Goal: Transaction & Acquisition: Purchase product/service

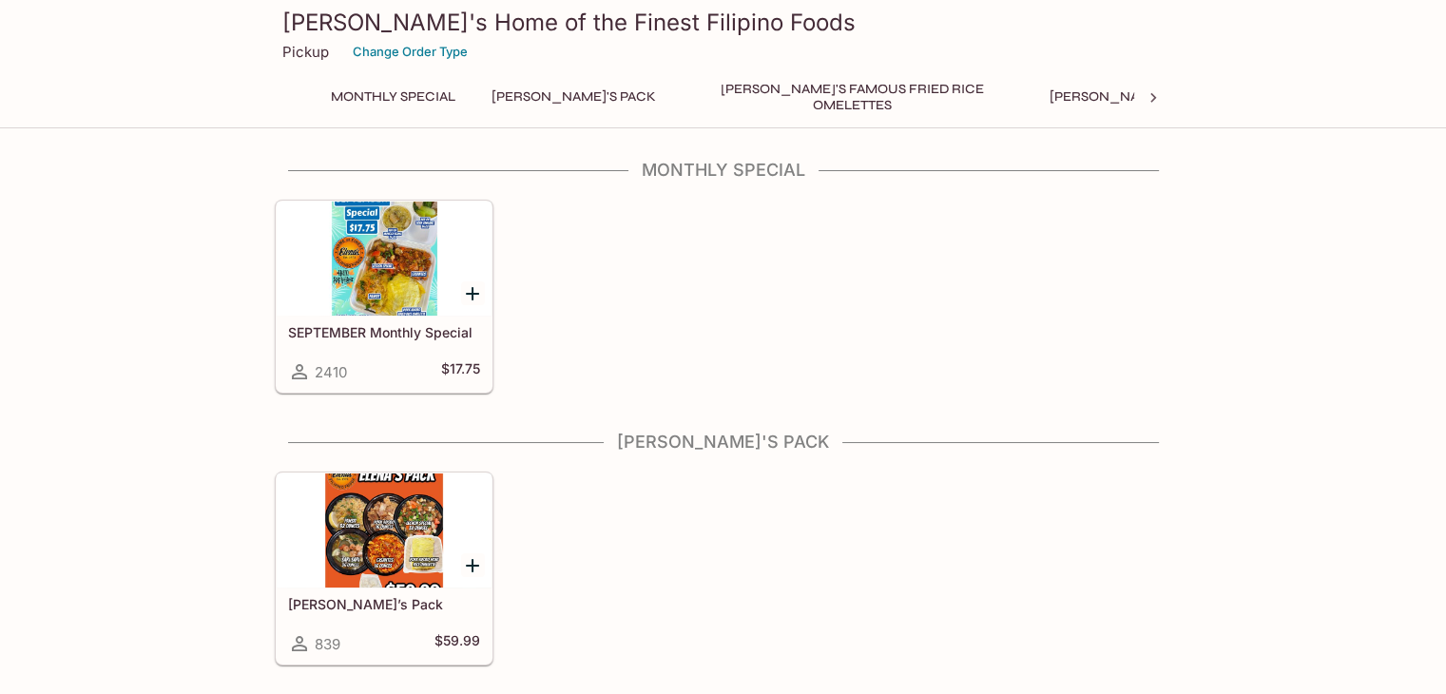
click at [416, 266] on div at bounding box center [384, 259] width 215 height 114
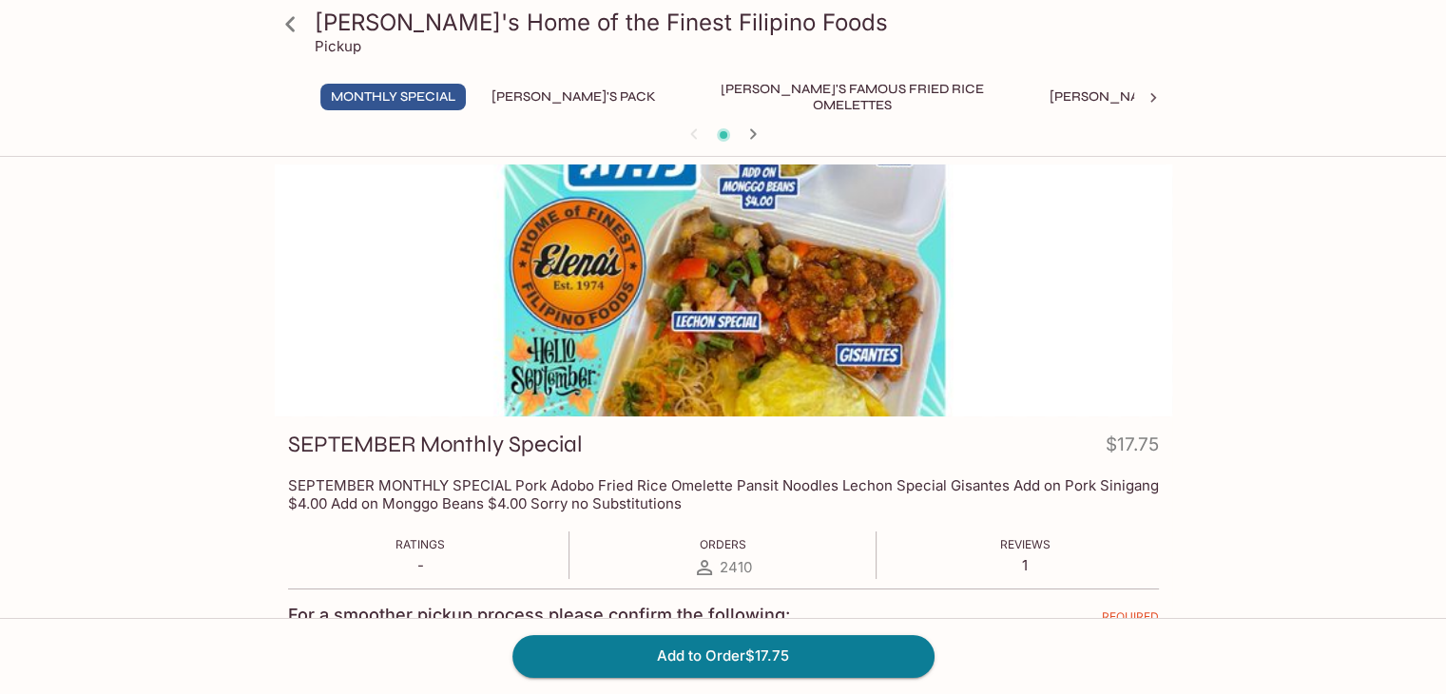
click at [293, 25] on icon at bounding box center [290, 24] width 33 height 33
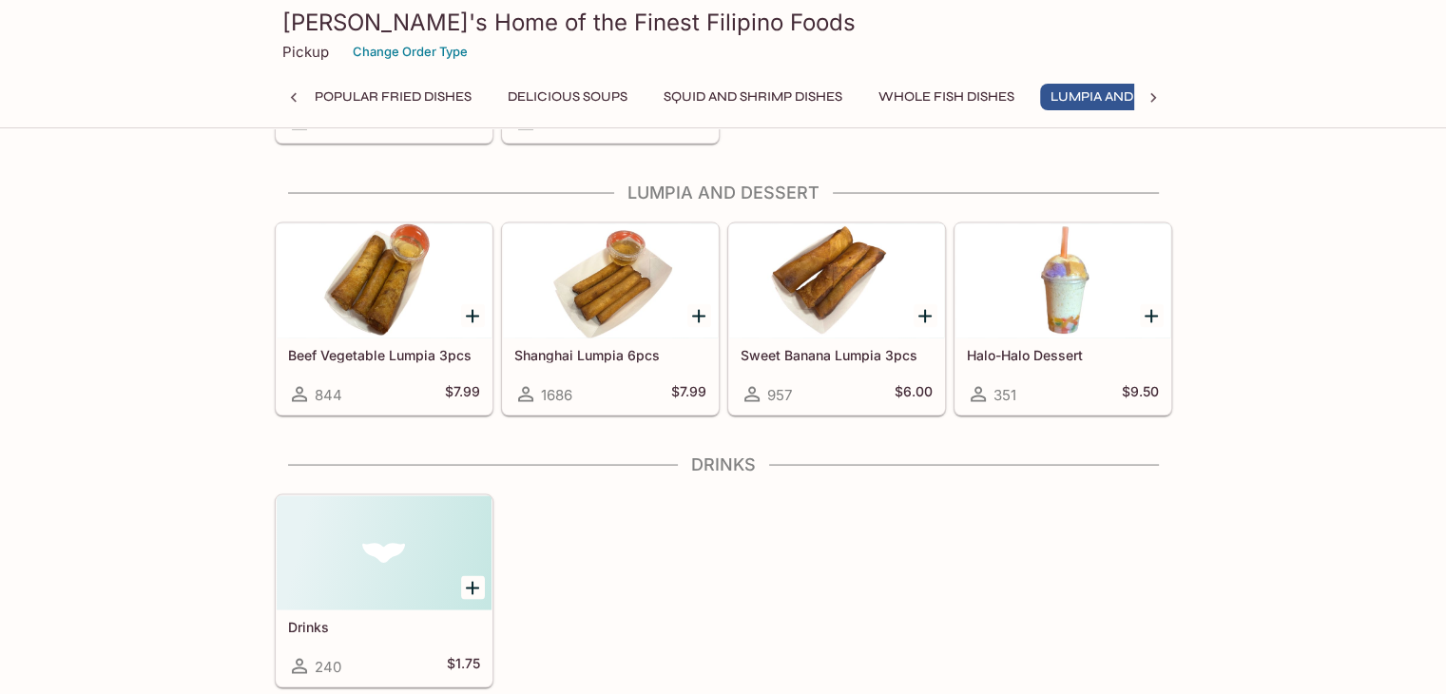
scroll to position [3612, 0]
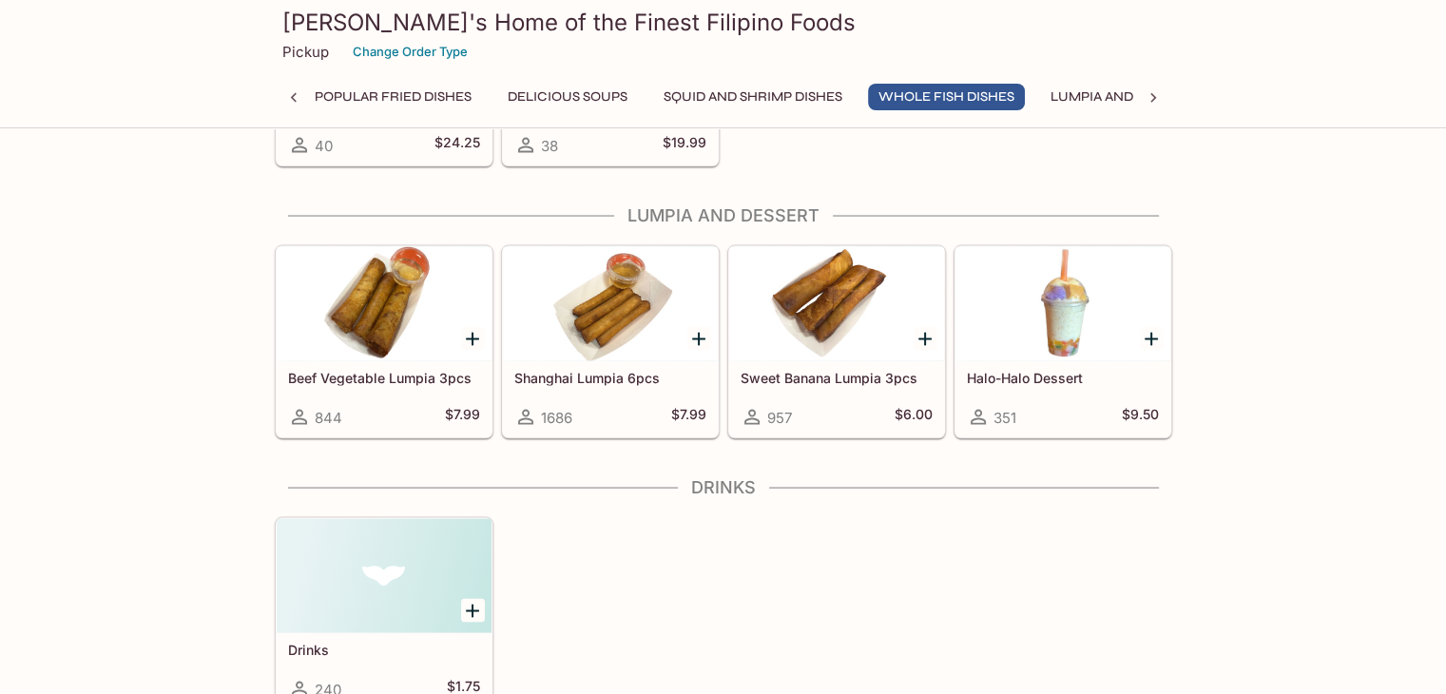
click at [653, 92] on button "Squid and Shrimp Dishes" at bounding box center [753, 97] width 200 height 27
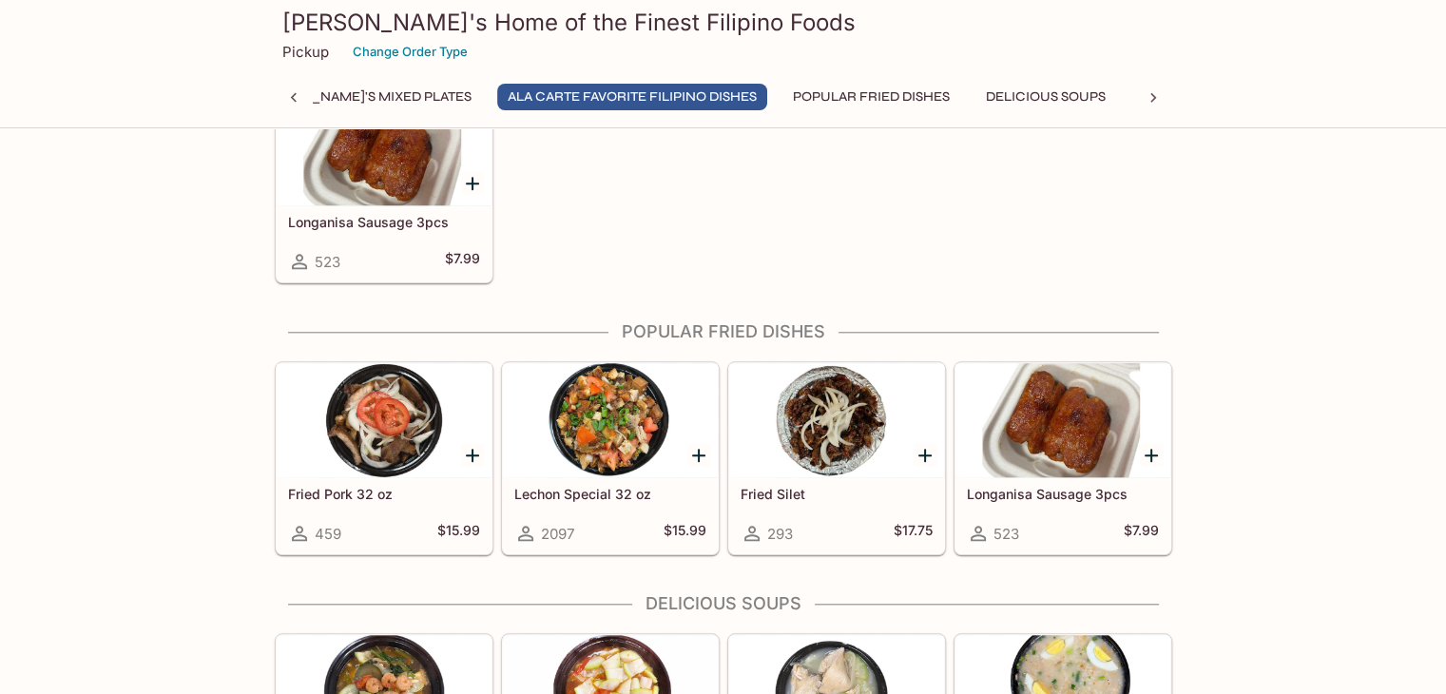
scroll to position [1949, 0]
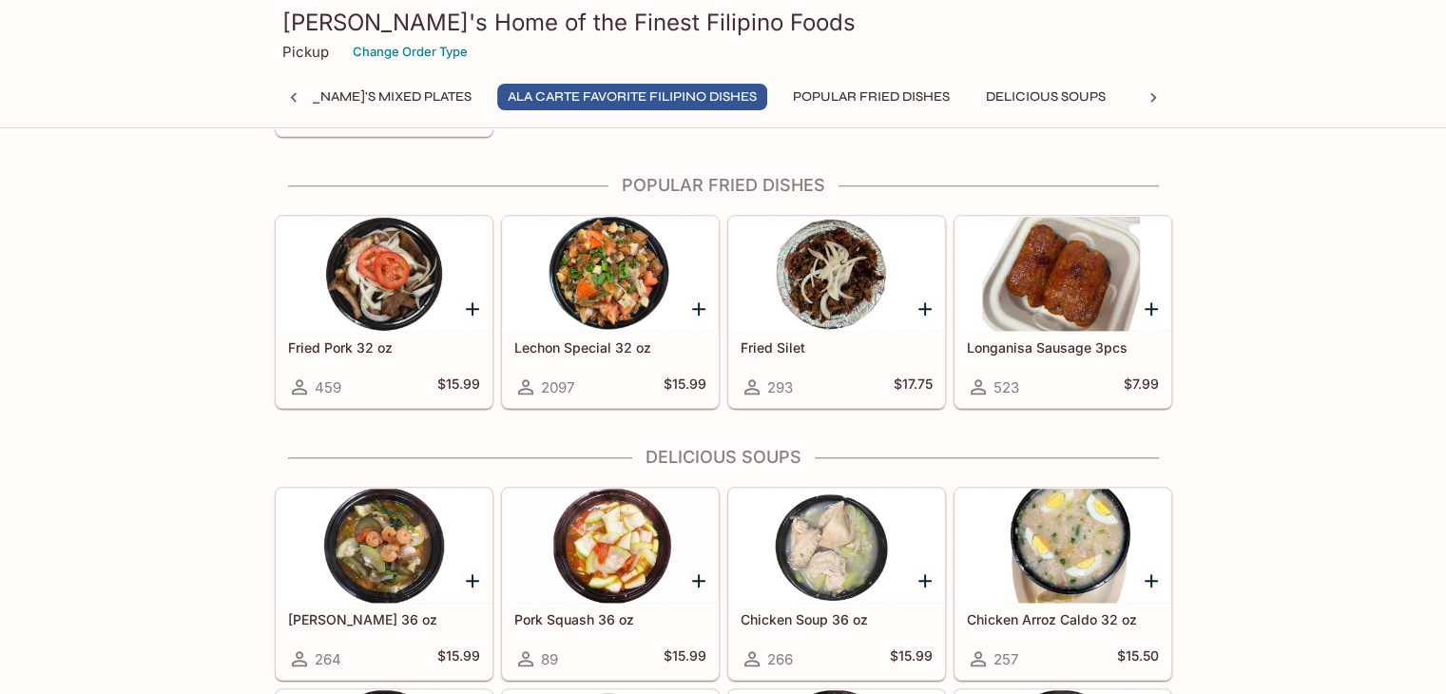
click at [608, 282] on div at bounding box center [610, 274] width 215 height 114
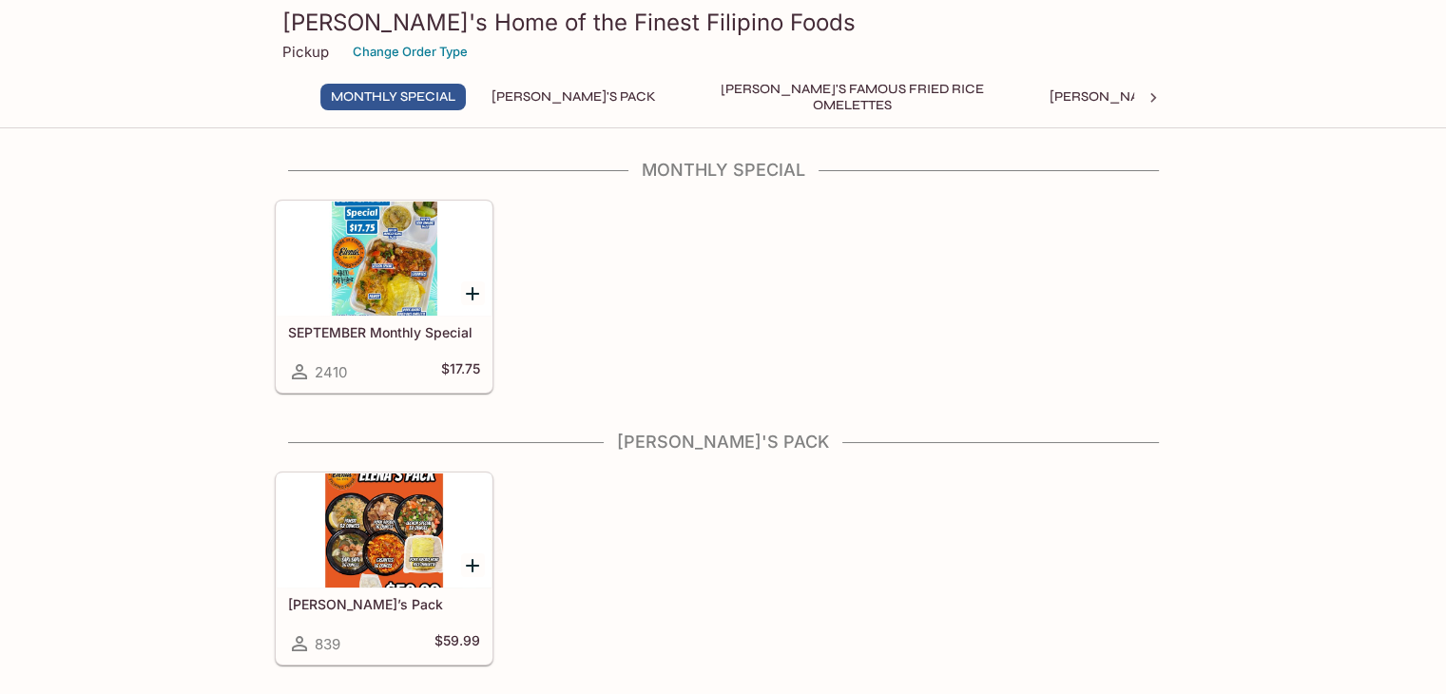
click at [378, 302] on div at bounding box center [384, 259] width 215 height 114
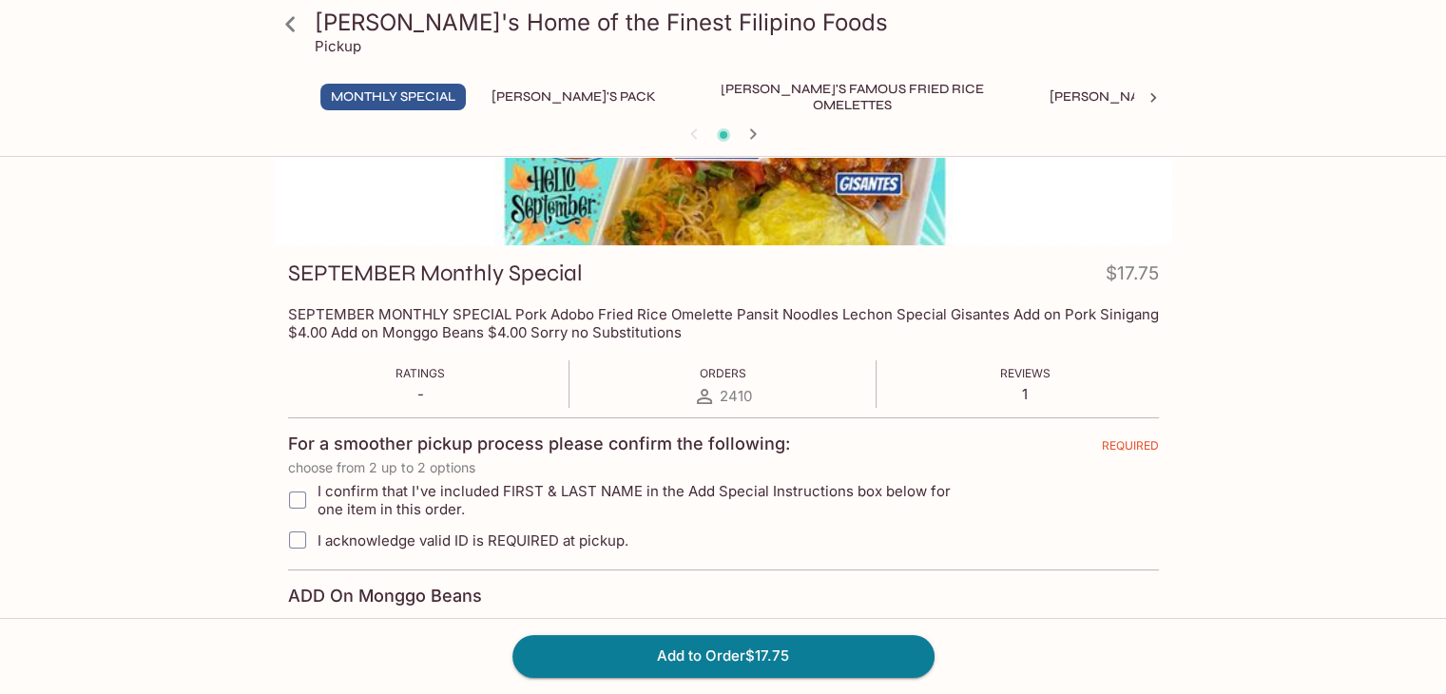
scroll to position [190, 0]
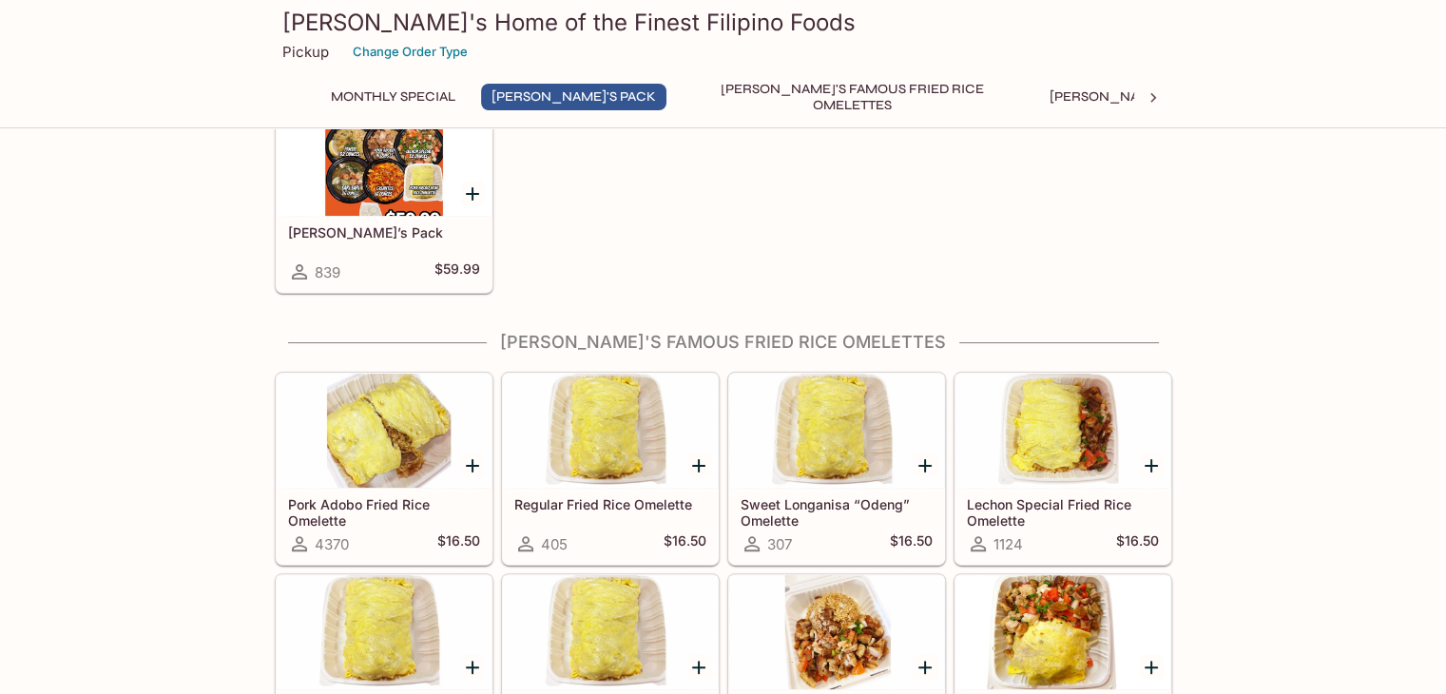
scroll to position [475, 0]
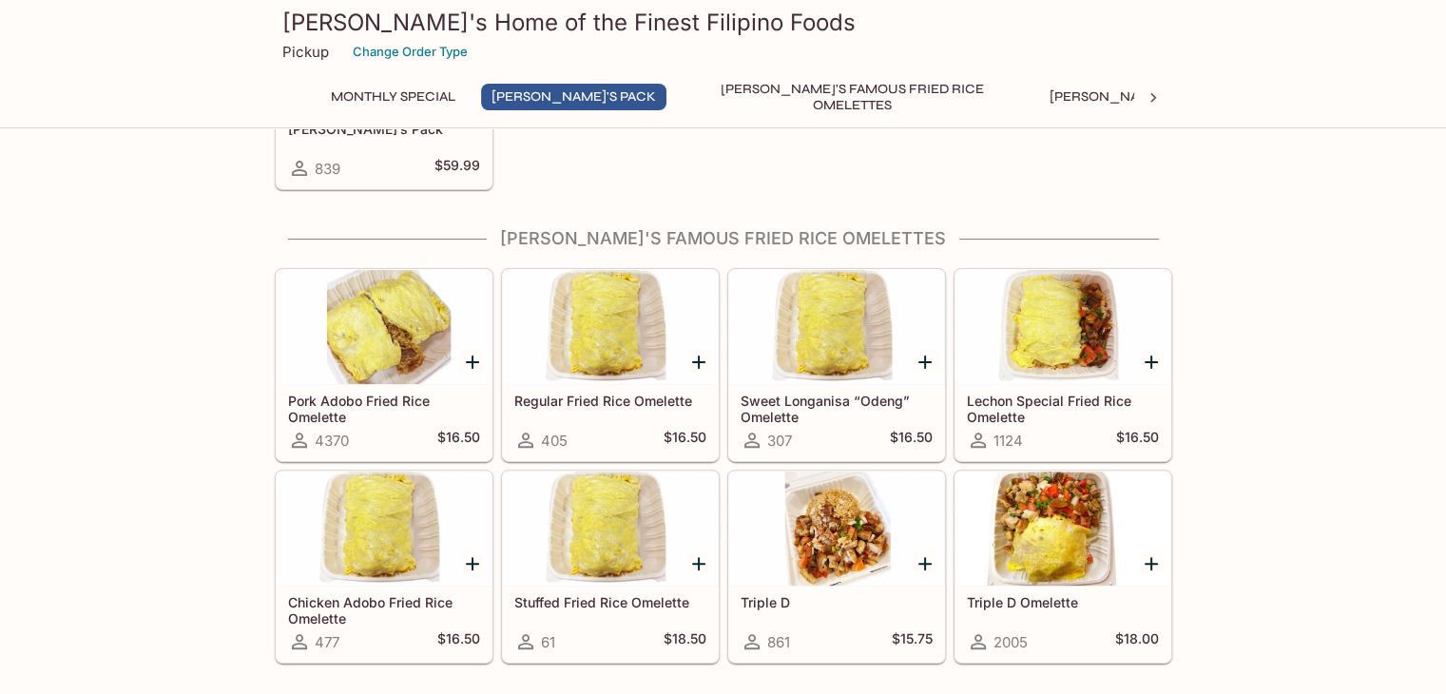
click at [1072, 345] on div at bounding box center [1063, 327] width 215 height 114
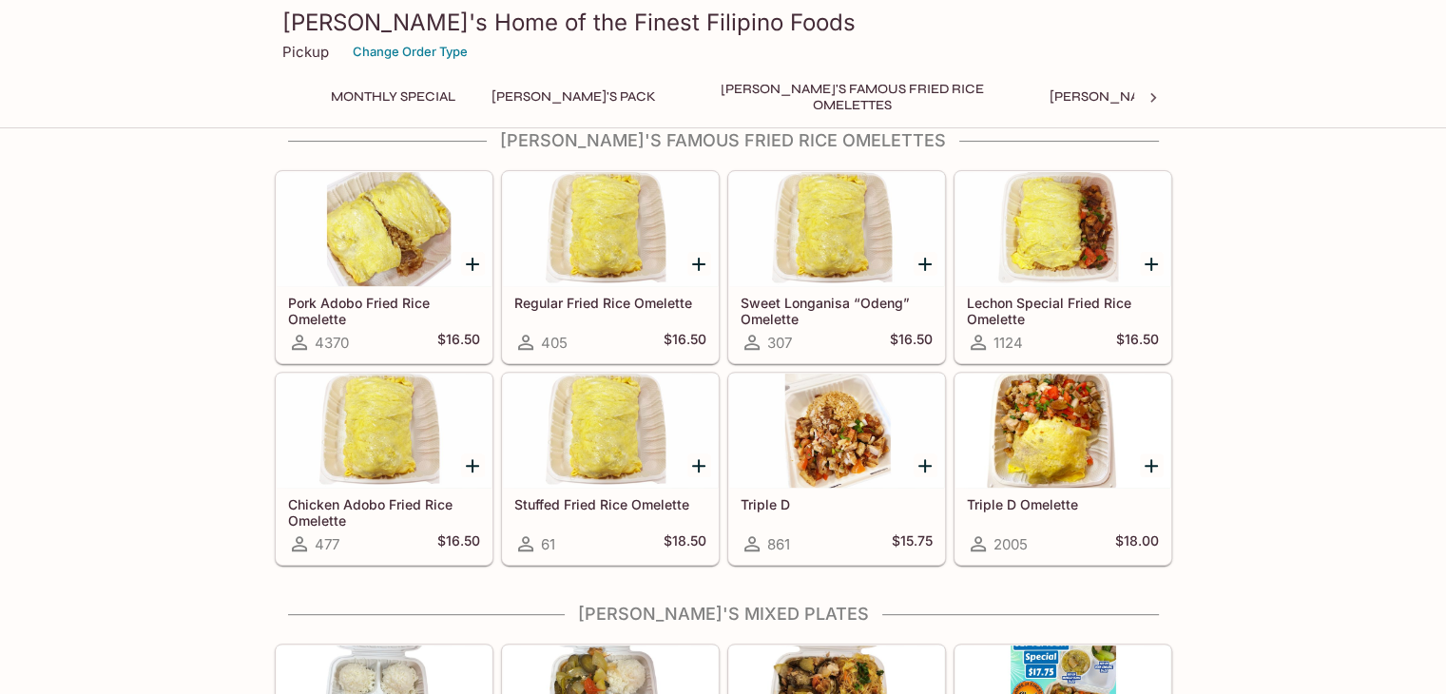
scroll to position [761, 0]
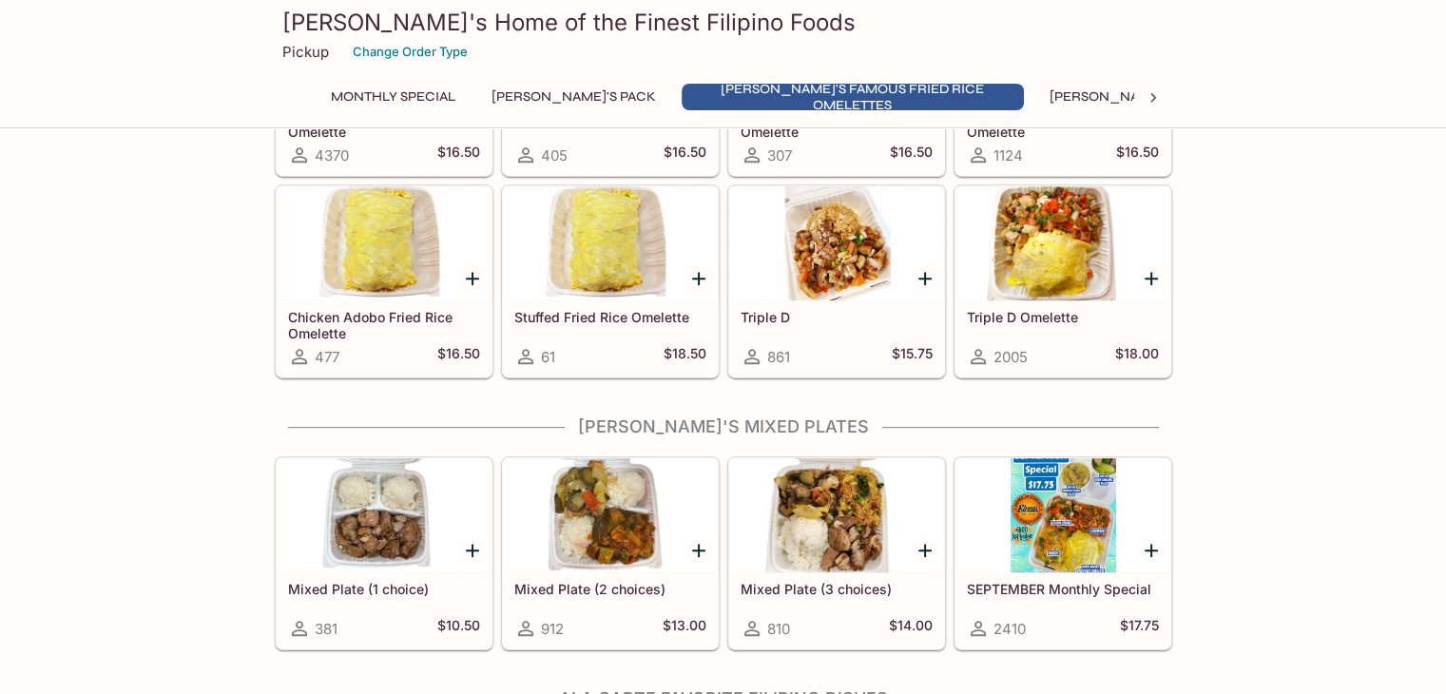
click at [1097, 290] on div at bounding box center [1063, 243] width 215 height 114
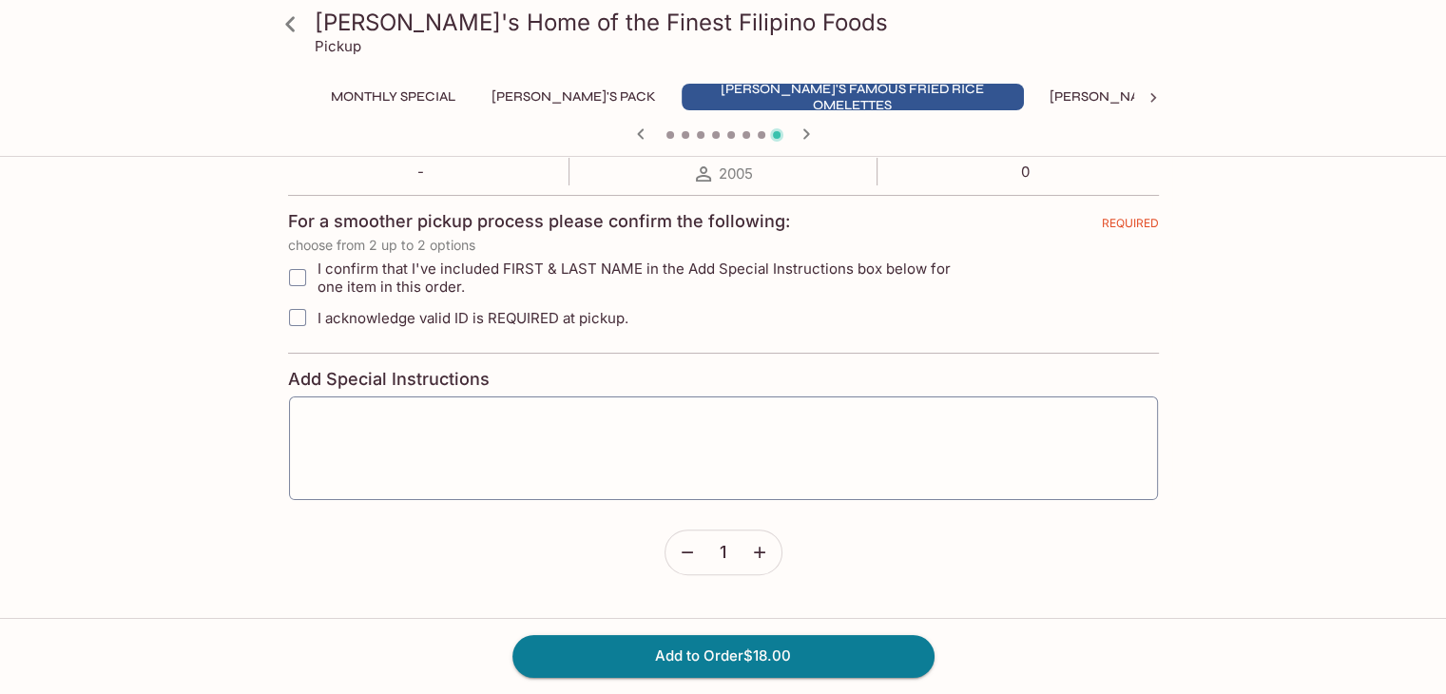
scroll to position [380, 0]
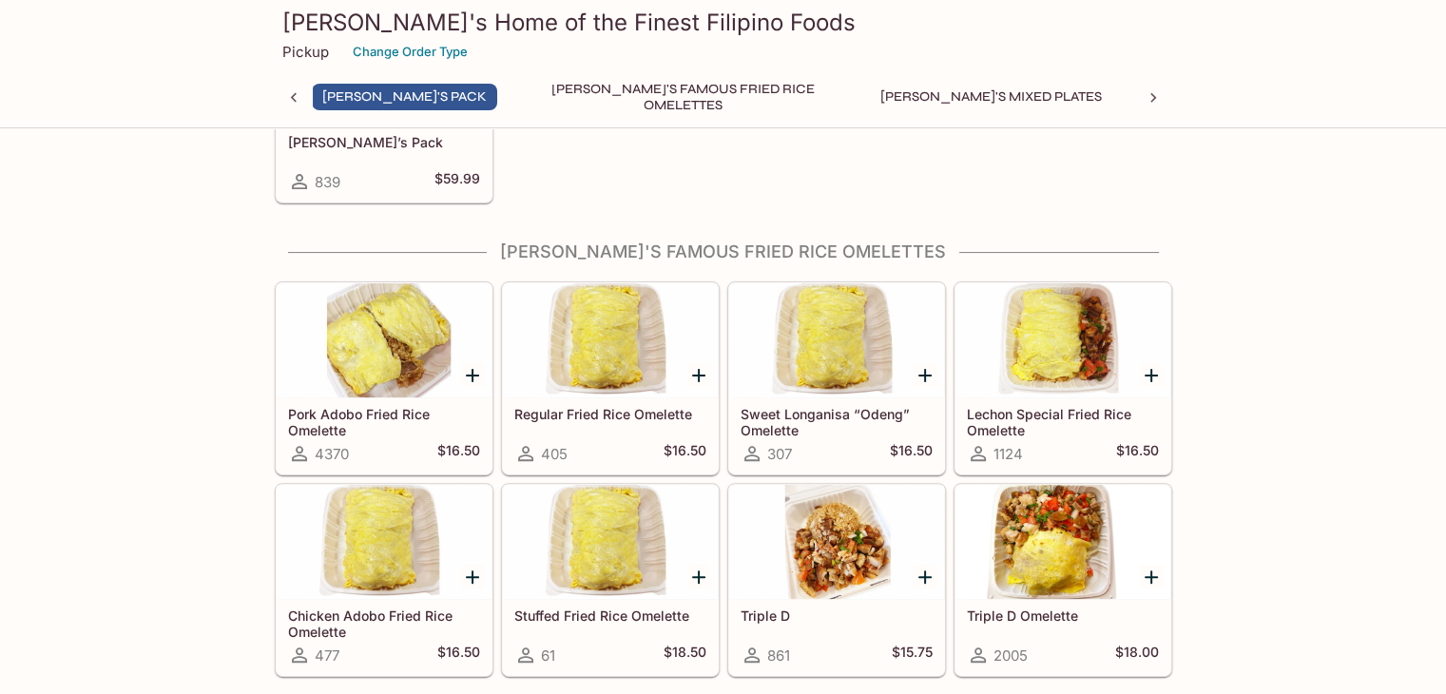
scroll to position [494, 0]
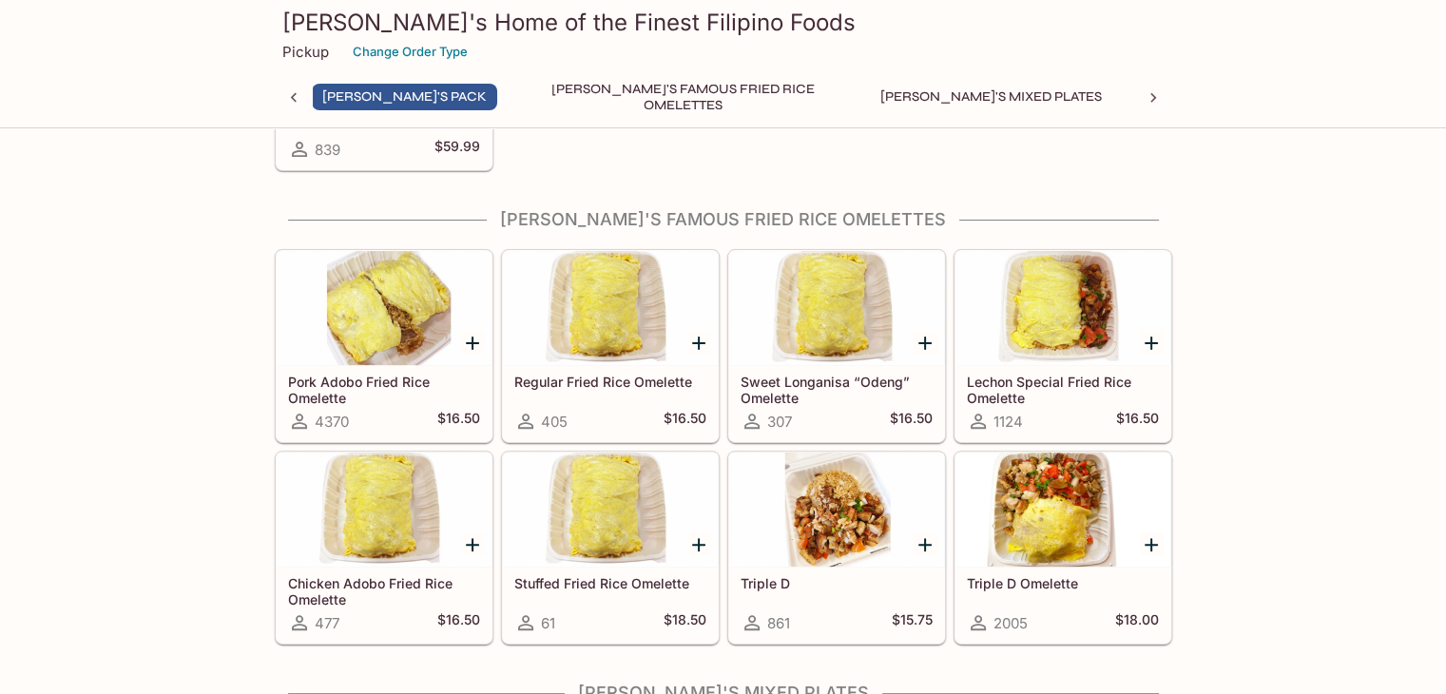
click at [1103, 305] on div at bounding box center [1063, 308] width 215 height 114
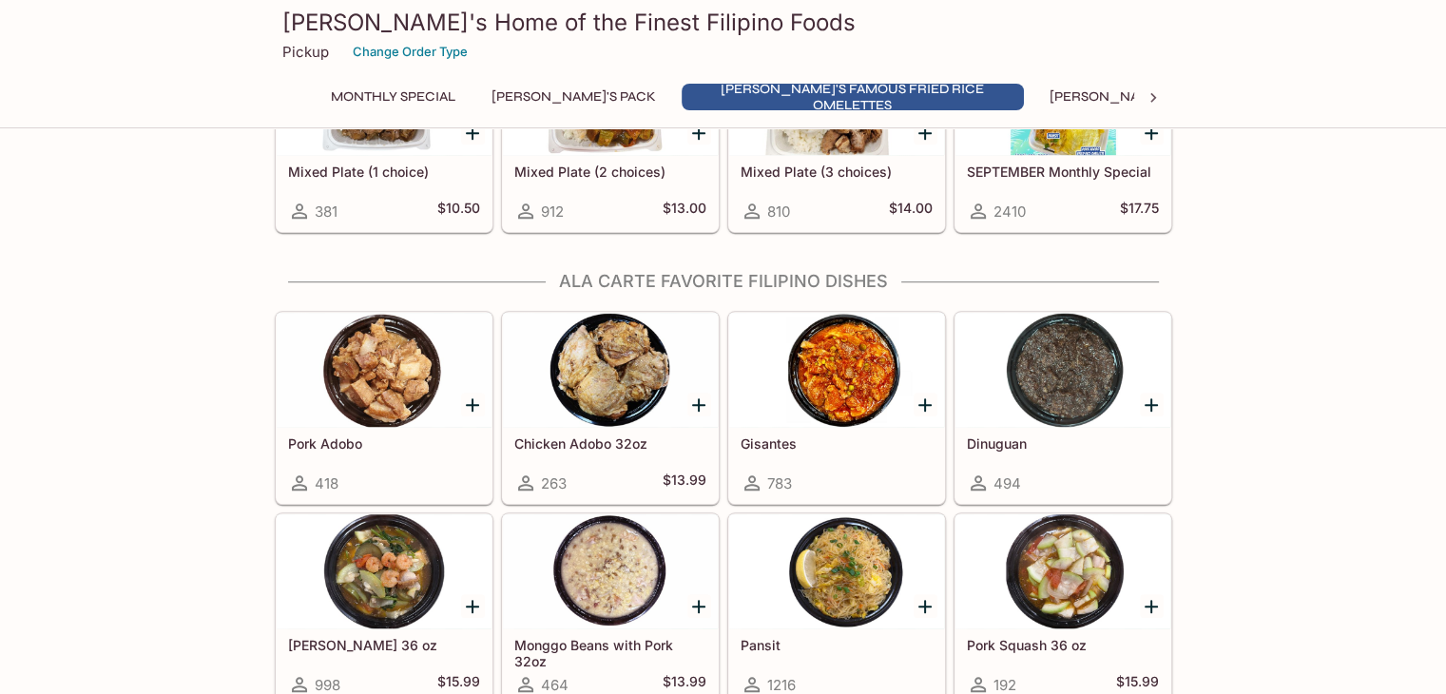
scroll to position [1255, 0]
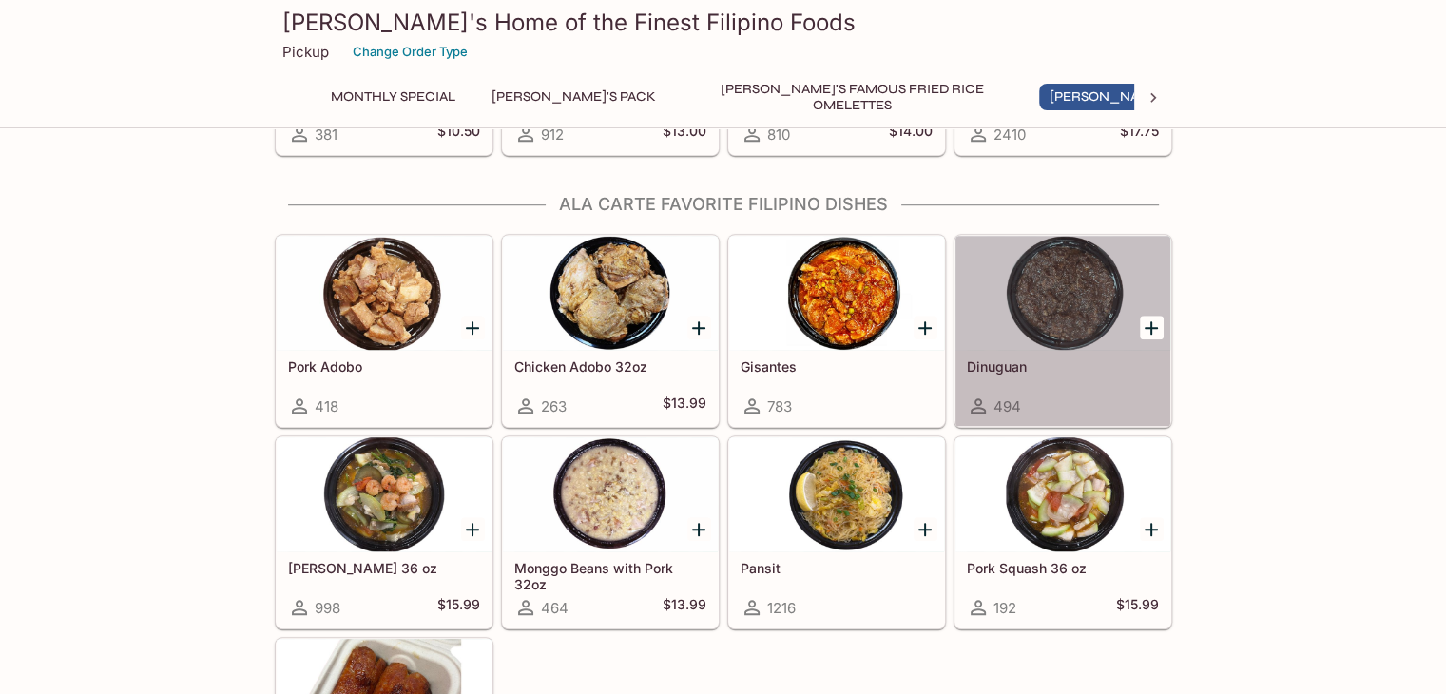
click at [1076, 305] on div at bounding box center [1063, 293] width 215 height 114
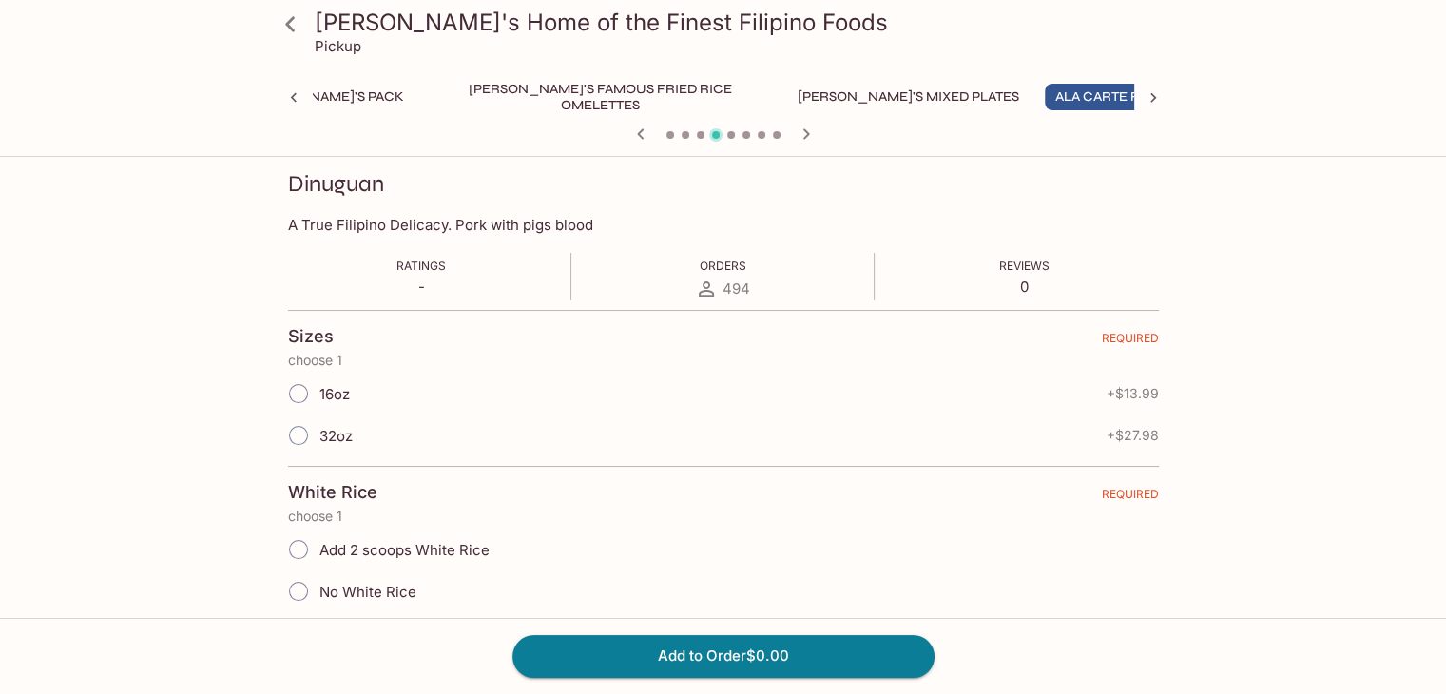
scroll to position [285, 0]
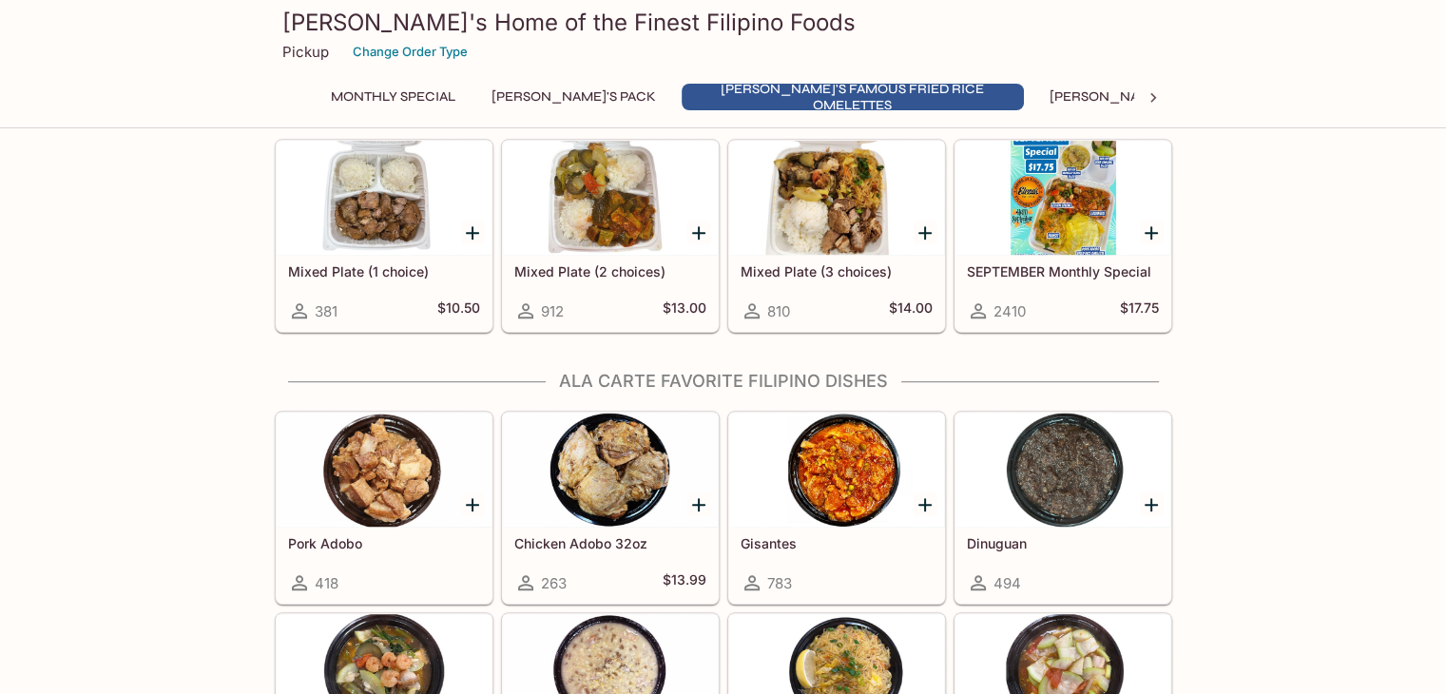
scroll to position [970, 0]
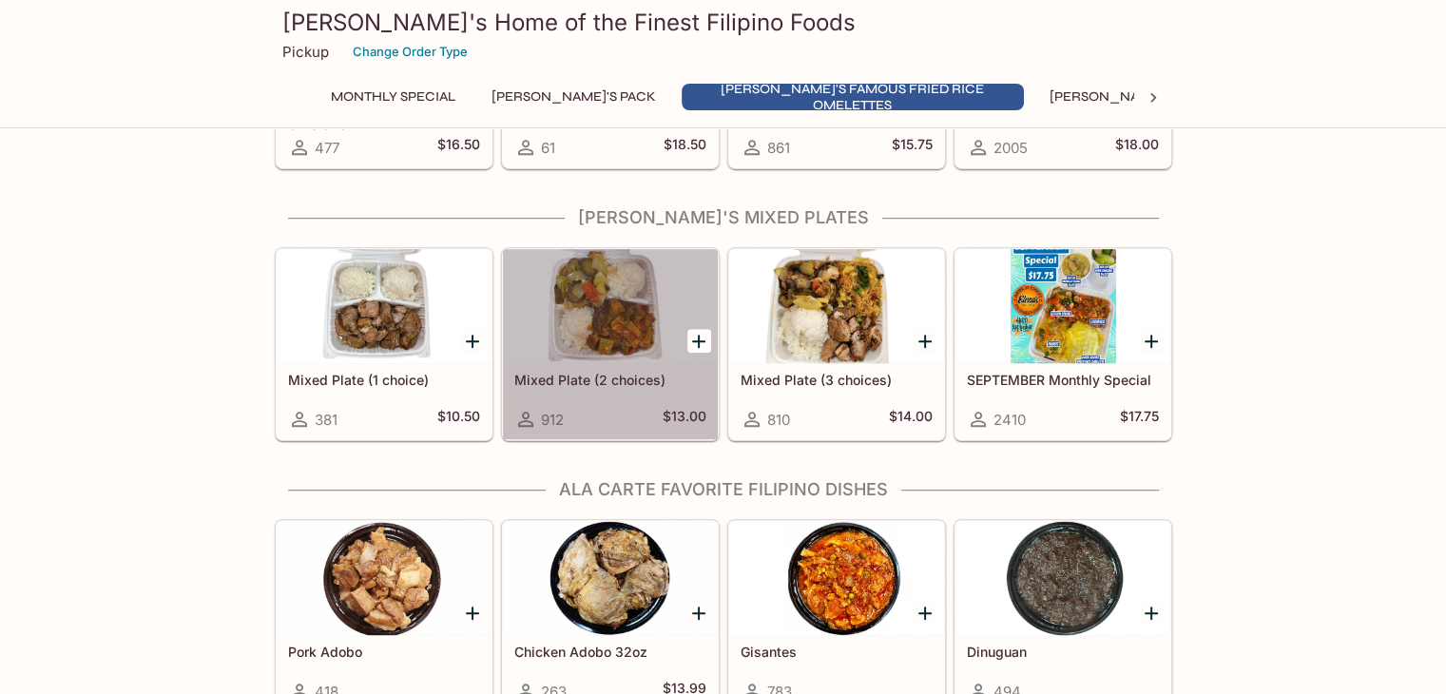
click at [593, 307] on div at bounding box center [610, 306] width 215 height 114
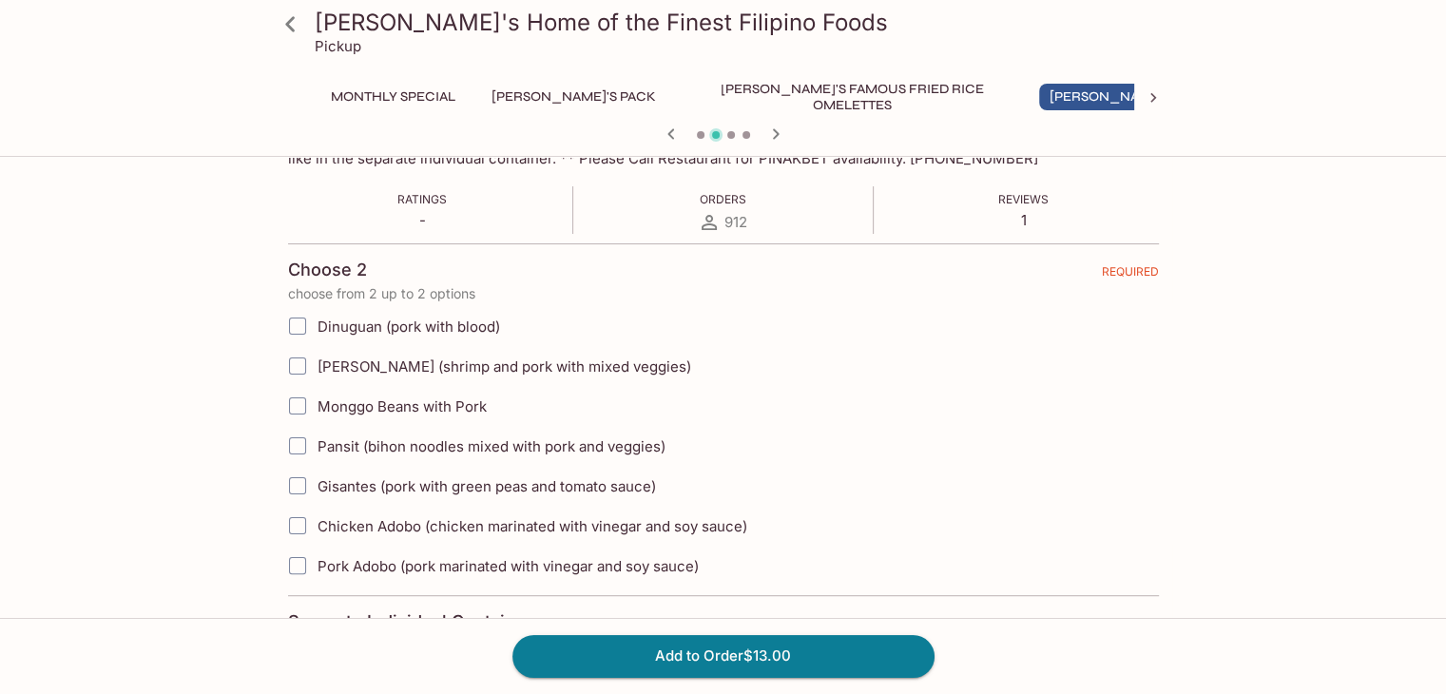
scroll to position [190, 0]
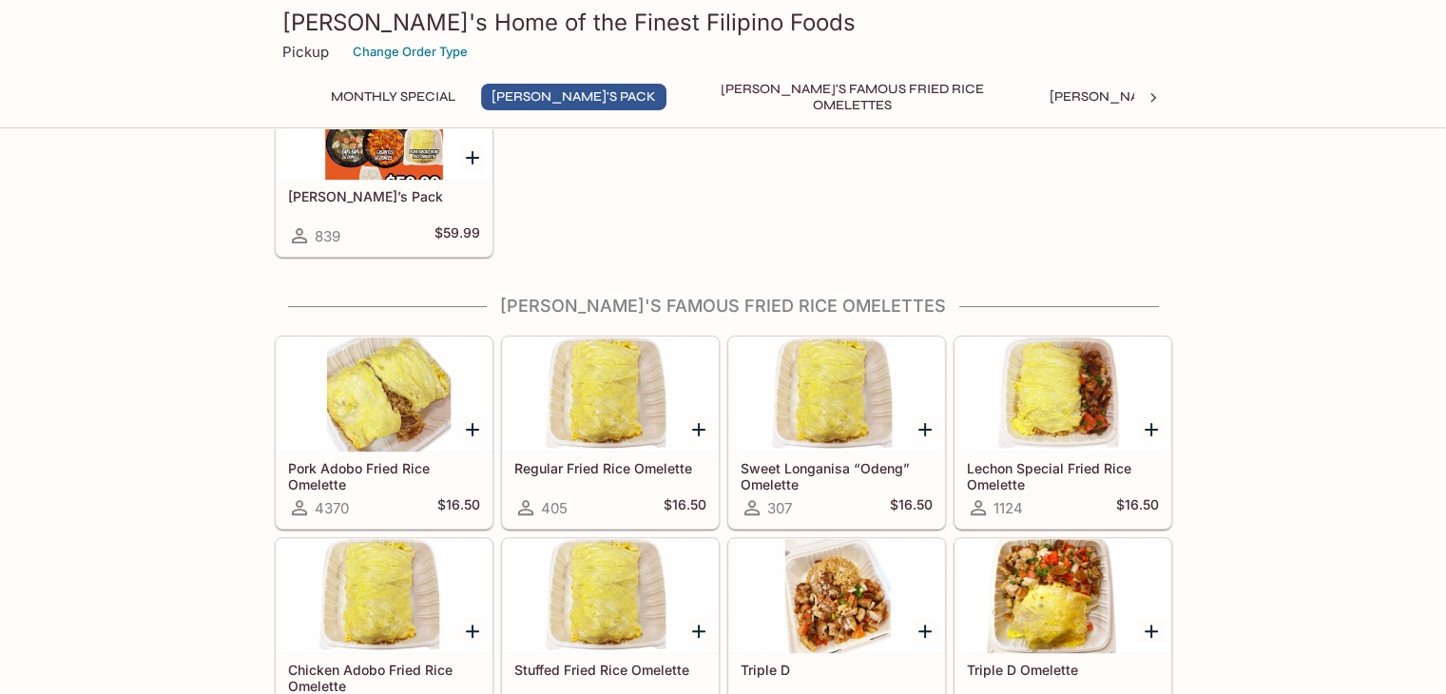
scroll to position [589, 0]
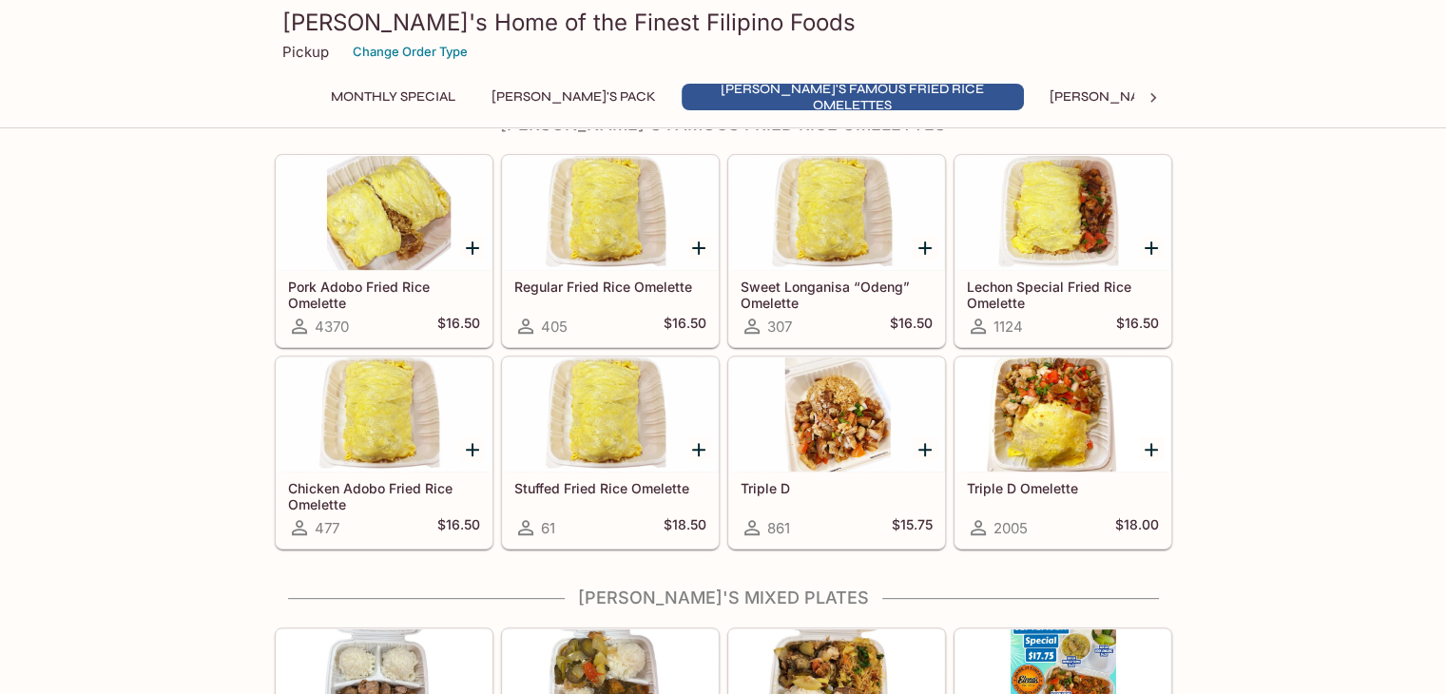
click at [1088, 294] on h5 "Lechon Special Fried Rice Omelette" at bounding box center [1063, 294] width 192 height 31
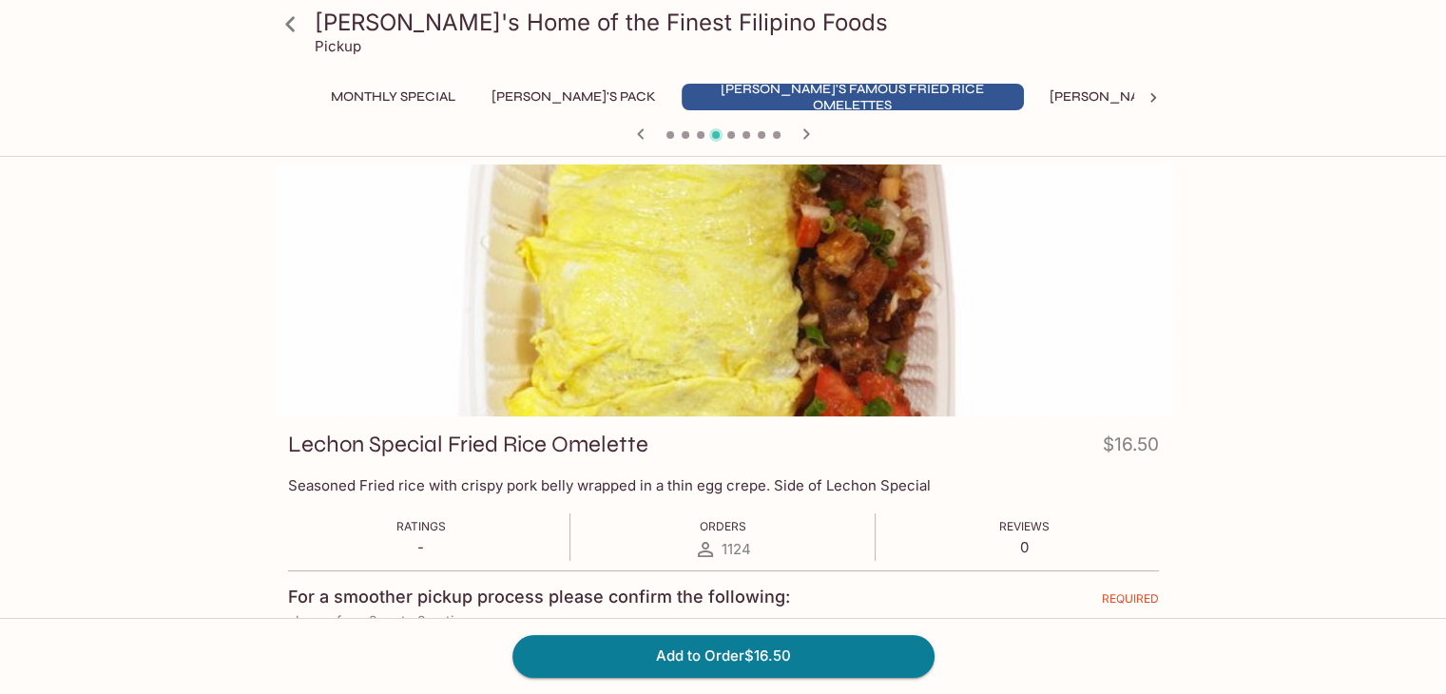
click at [290, 23] on icon at bounding box center [290, 24] width 33 height 33
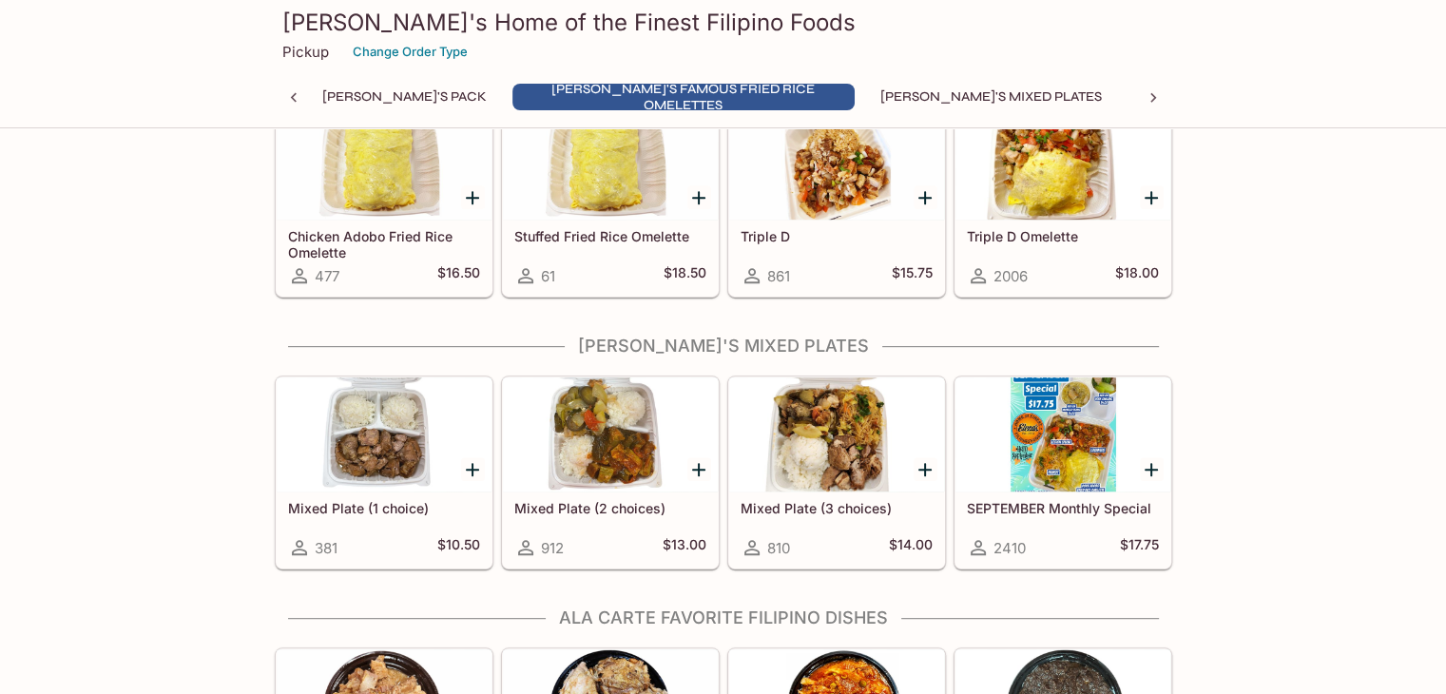
click at [928, 468] on icon "Add Mixed Plate (3 choices)" at bounding box center [925, 469] width 23 height 23
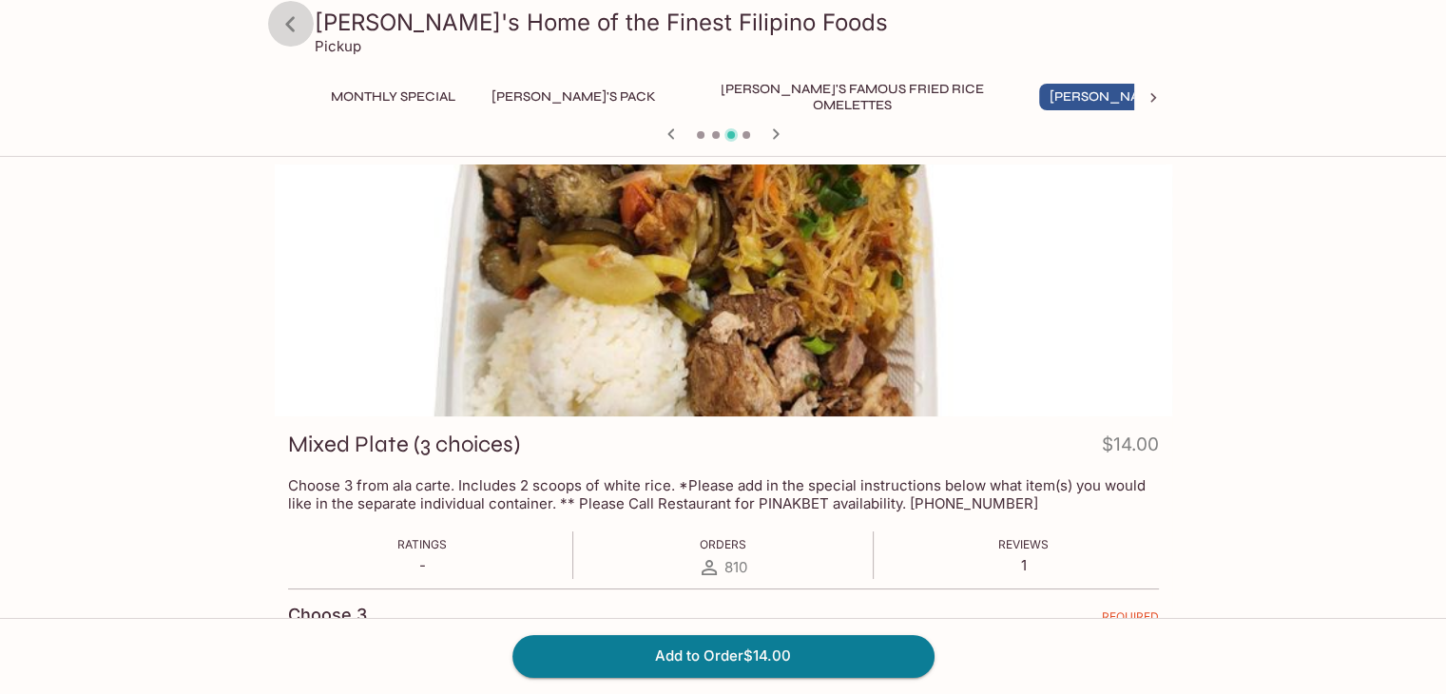
click at [298, 29] on icon at bounding box center [290, 24] width 33 height 33
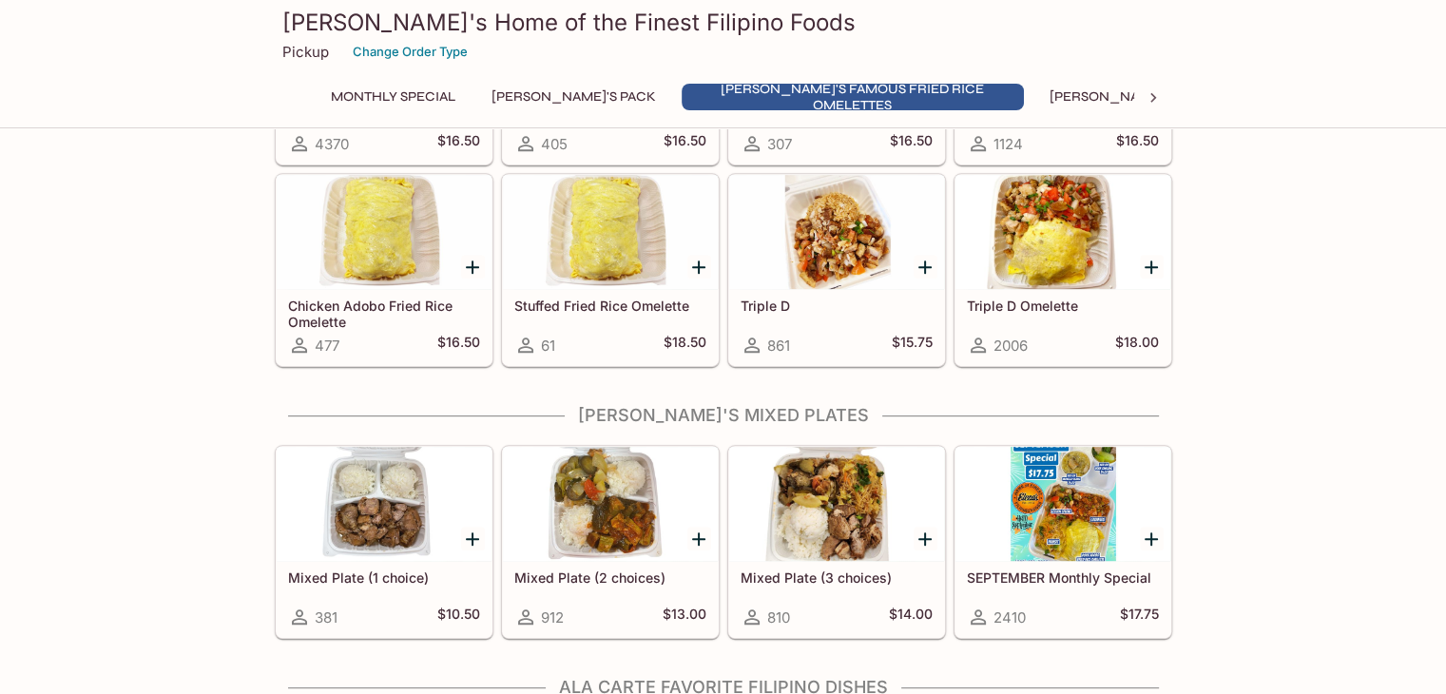
scroll to position [774, 0]
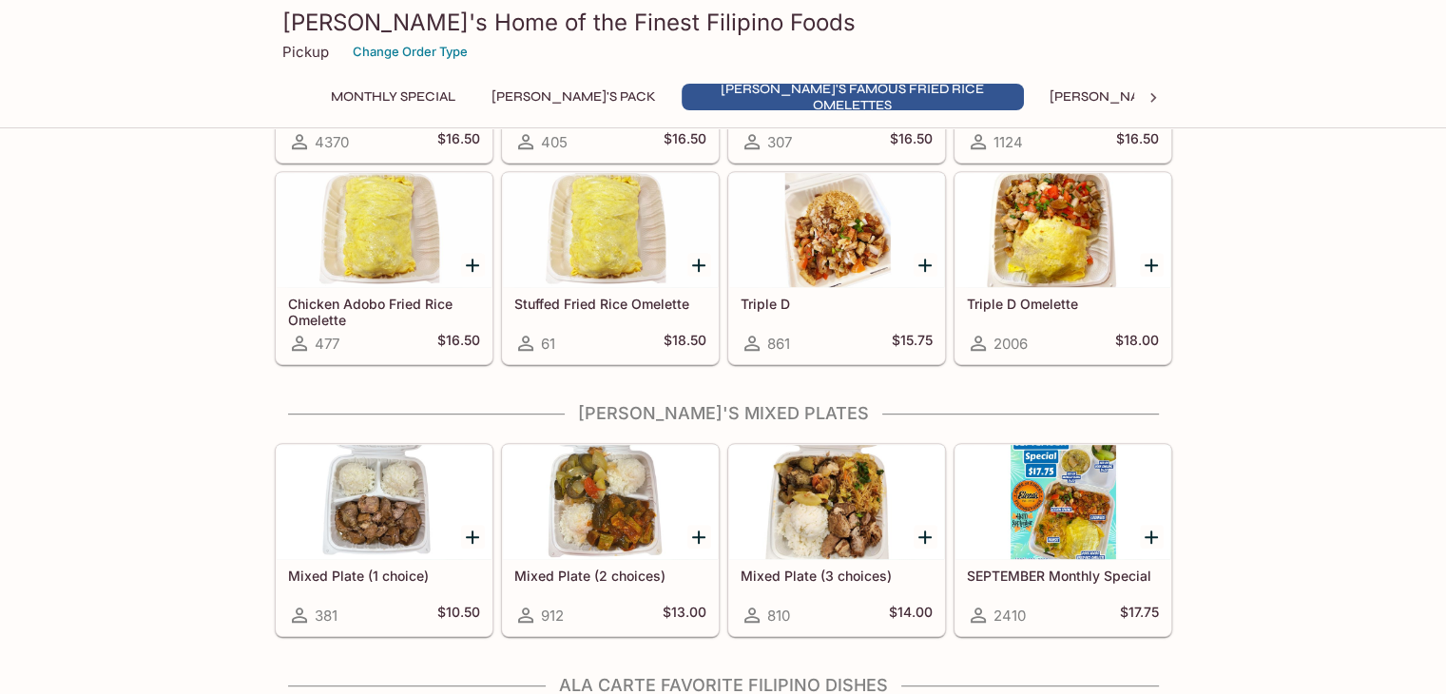
click at [705, 537] on icon "Add Mixed Plate (2 choices)" at bounding box center [698, 537] width 23 height 23
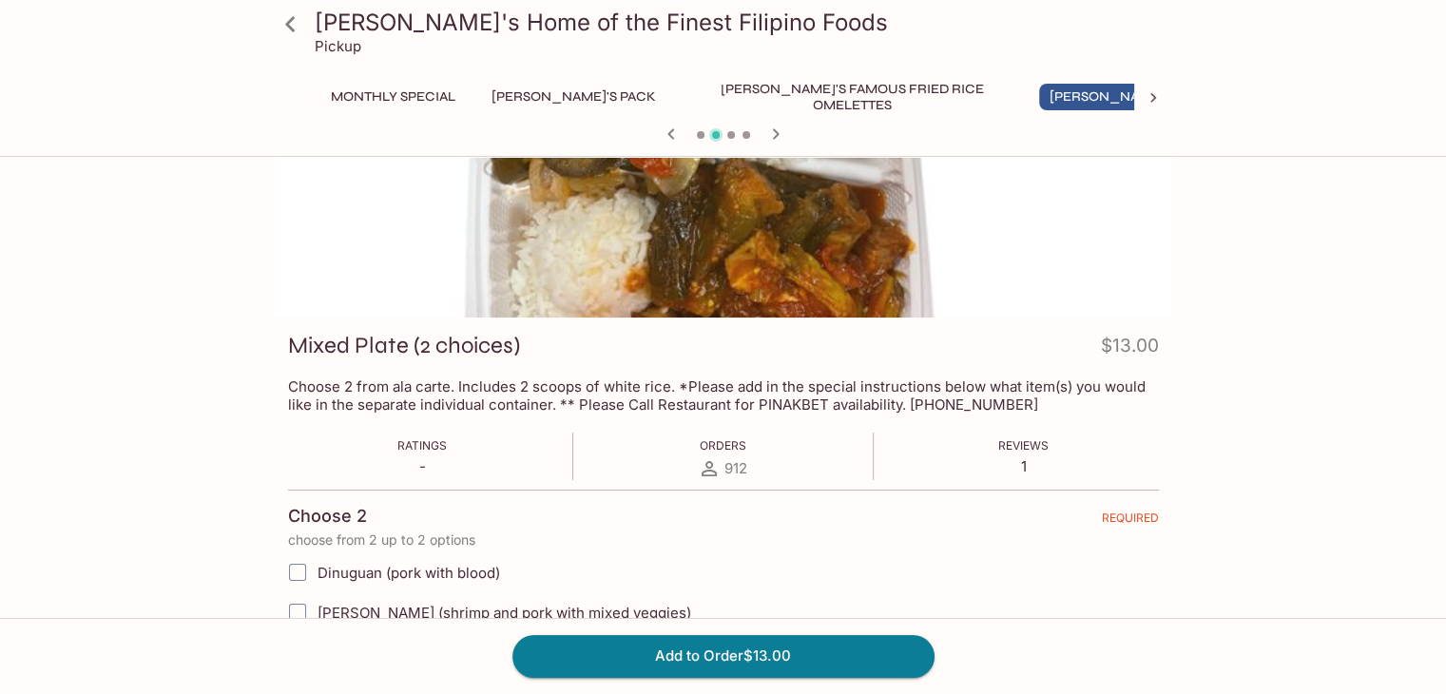
scroll to position [95, 0]
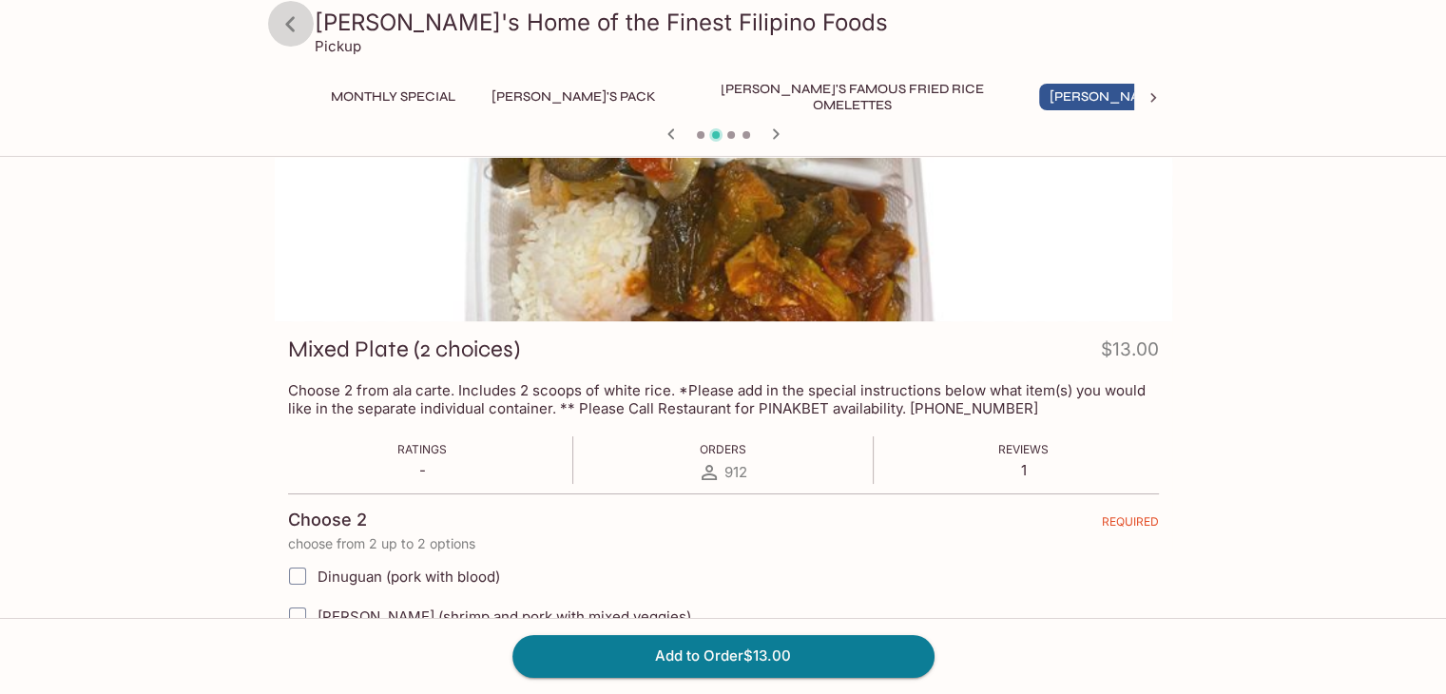
click at [297, 29] on icon at bounding box center [290, 24] width 33 height 33
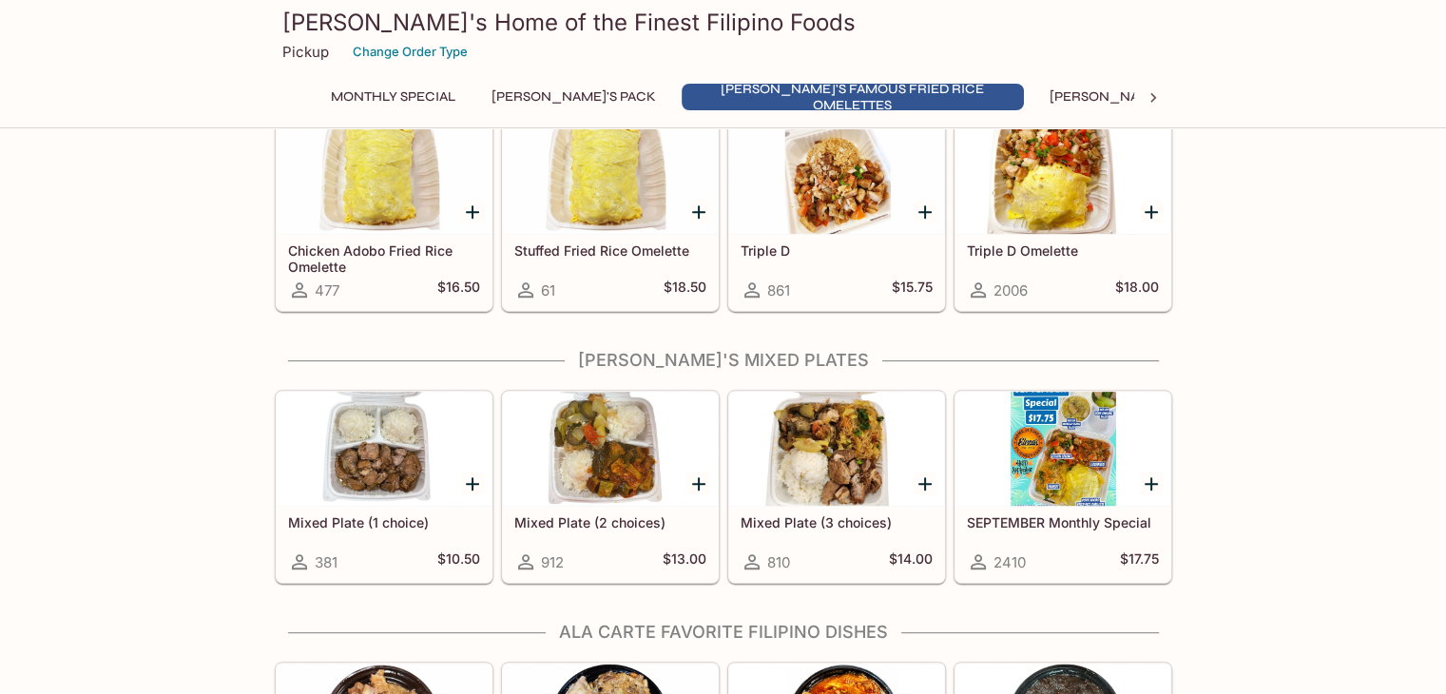
scroll to position [829, 0]
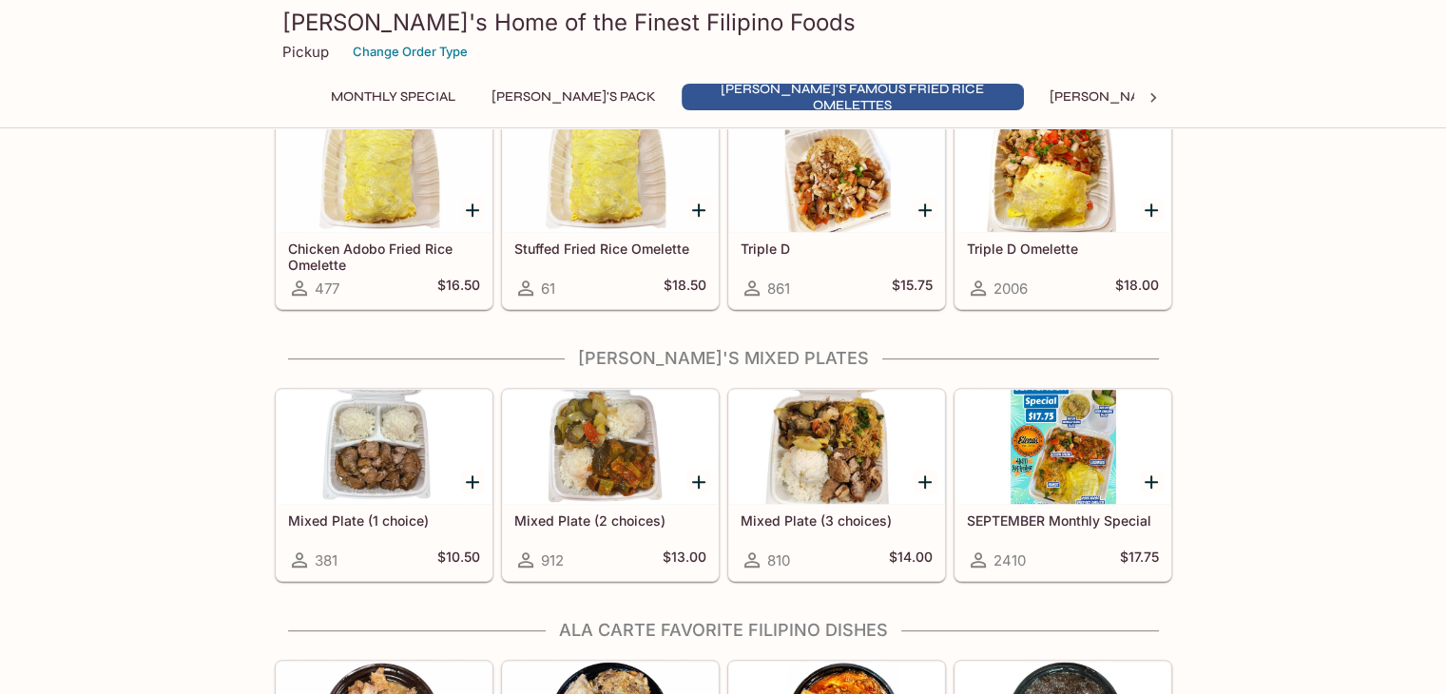
click at [909, 477] on div at bounding box center [925, 481] width 39 height 39
click at [924, 477] on icon "Add Mixed Plate (3 choices)" at bounding box center [924, 481] width 13 height 13
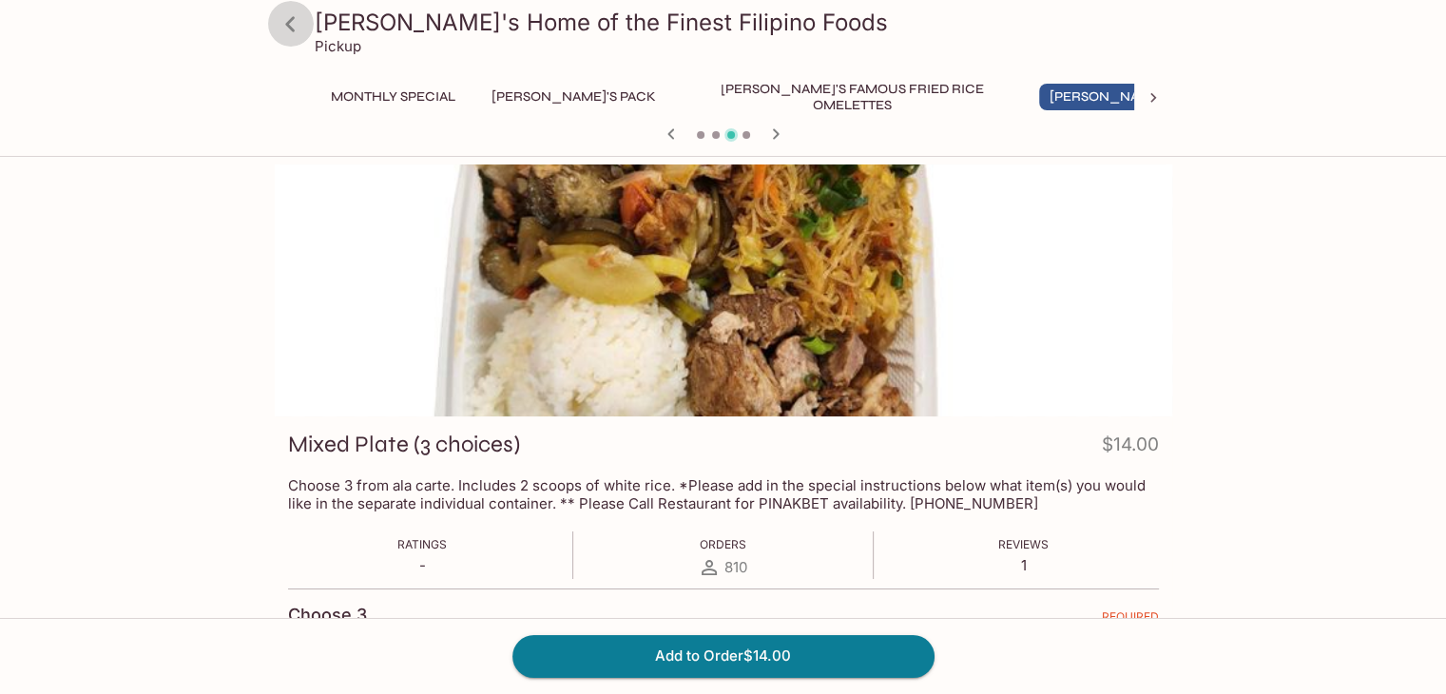
click at [294, 25] on icon at bounding box center [290, 24] width 33 height 33
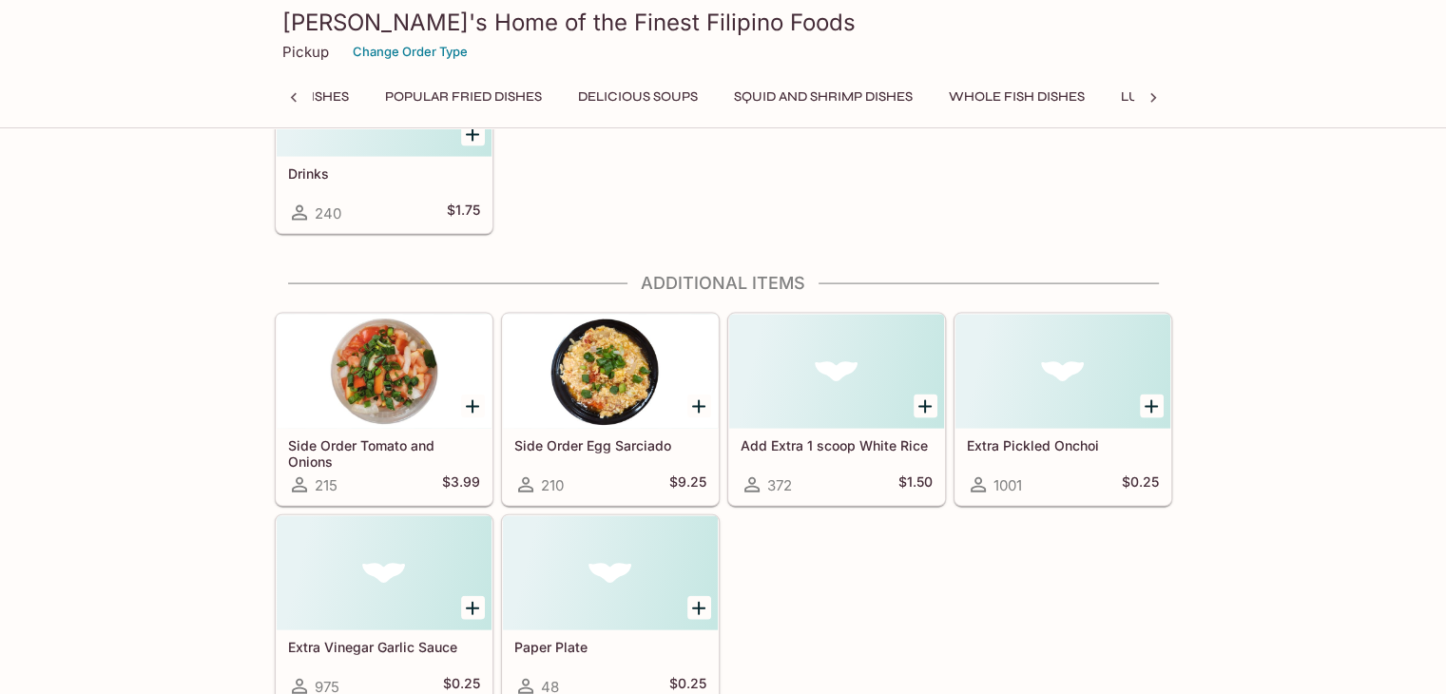
scroll to position [0, 1278]
